Goal: Find specific page/section: Find specific page/section

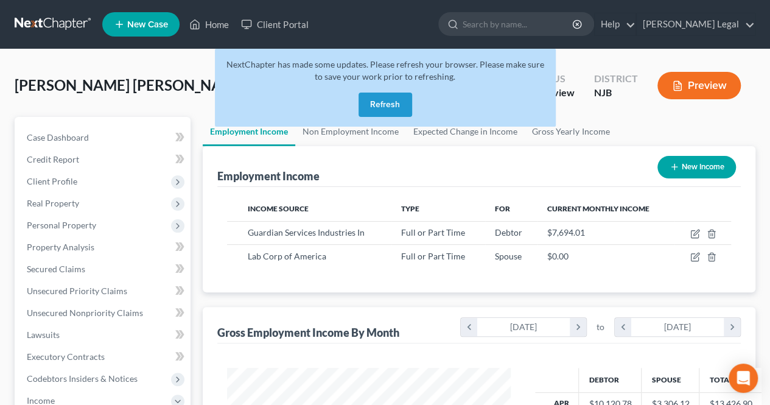
scroll to position [217, 308]
click at [389, 104] on button "Refresh" at bounding box center [385, 105] width 54 height 24
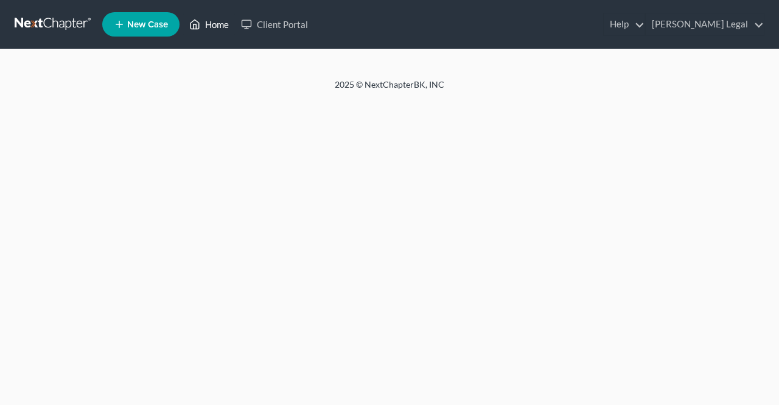
drag, startPoint x: 0, startPoint y: 0, endPoint x: 212, endPoint y: 26, distance: 213.4
click at [212, 26] on link "Home" at bounding box center [209, 24] width 52 height 22
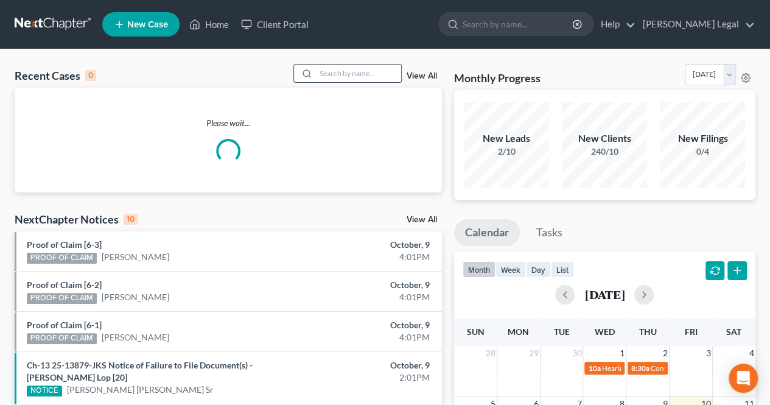
click at [358, 74] on input "search" at bounding box center [358, 74] width 85 height 18
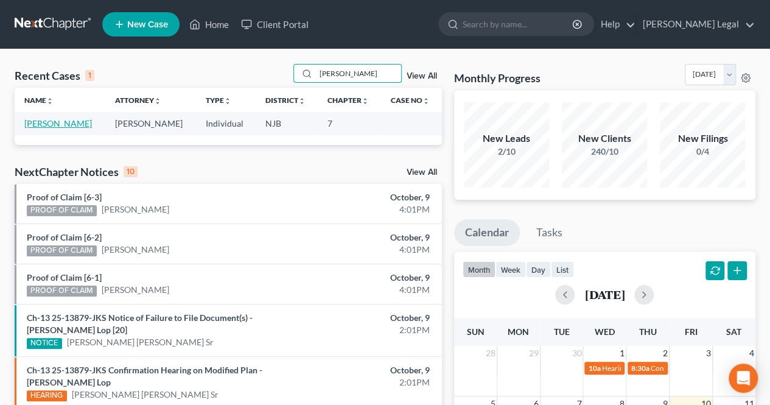
type input "silvana"
click at [74, 125] on link "Bernales, Silvana" at bounding box center [58, 123] width 68 height 10
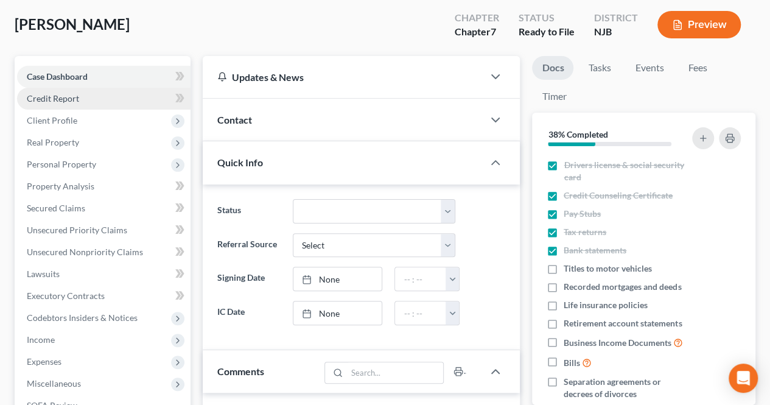
scroll to position [122, 0]
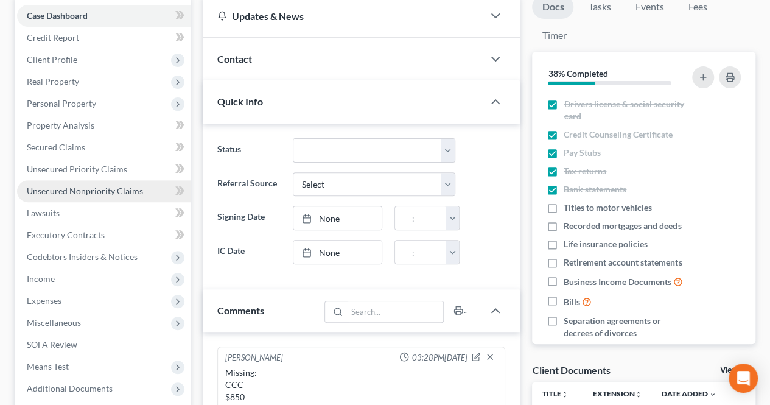
click at [144, 191] on link "Unsecured Nonpriority Claims" at bounding box center [103, 191] width 173 height 22
